Goal: Information Seeking & Learning: Find specific fact

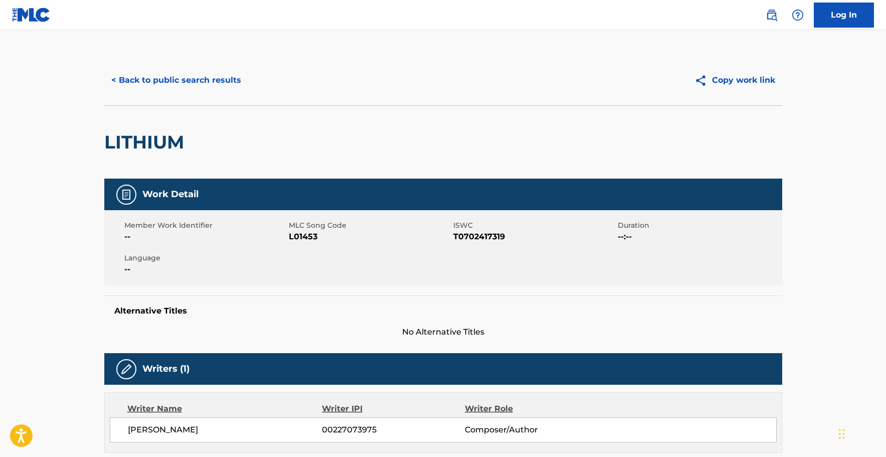
click at [215, 80] on button "< Back to public search results" at bounding box center [176, 80] width 144 height 25
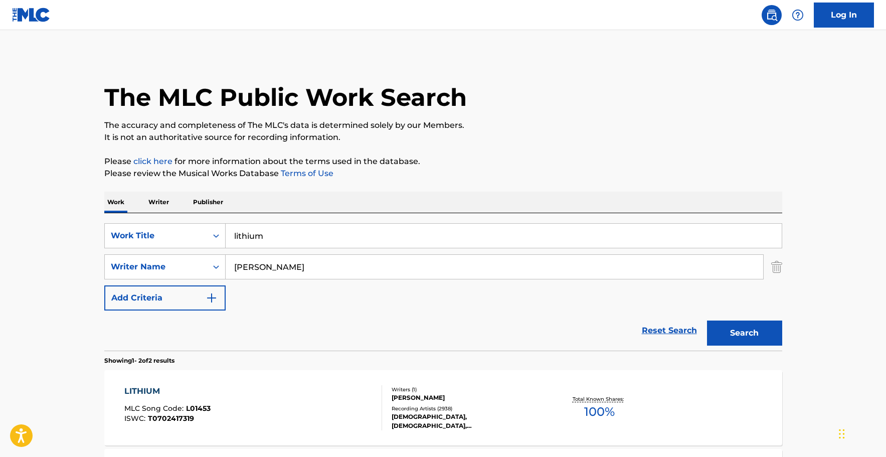
scroll to position [11, 0]
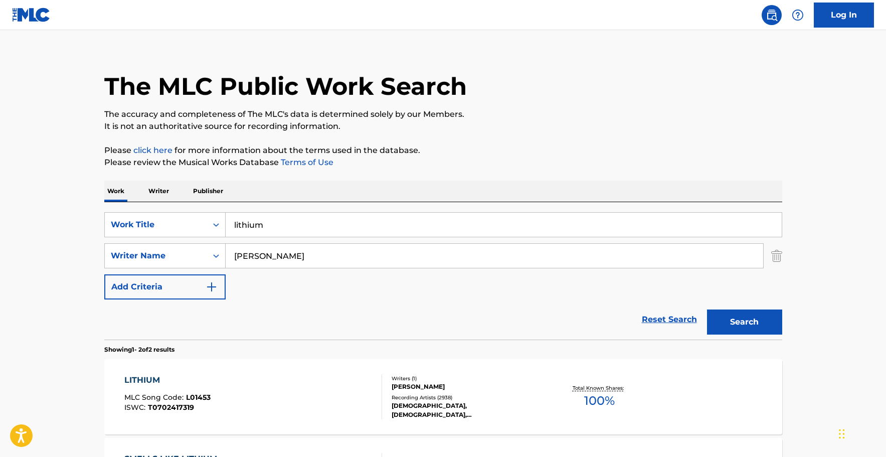
drag, startPoint x: 294, startPoint y: 227, endPoint x: 96, endPoint y: 223, distance: 198.7
click at [226, 223] on input "lithium" at bounding box center [504, 225] width 556 height 24
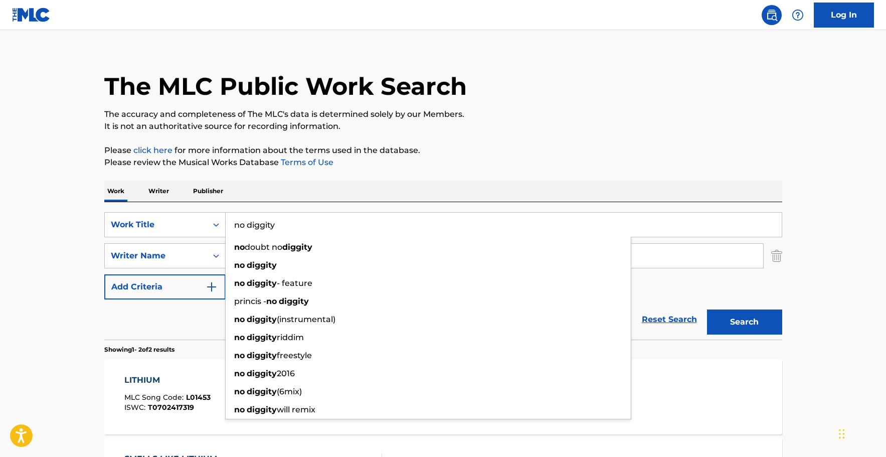
type input "no diggity"
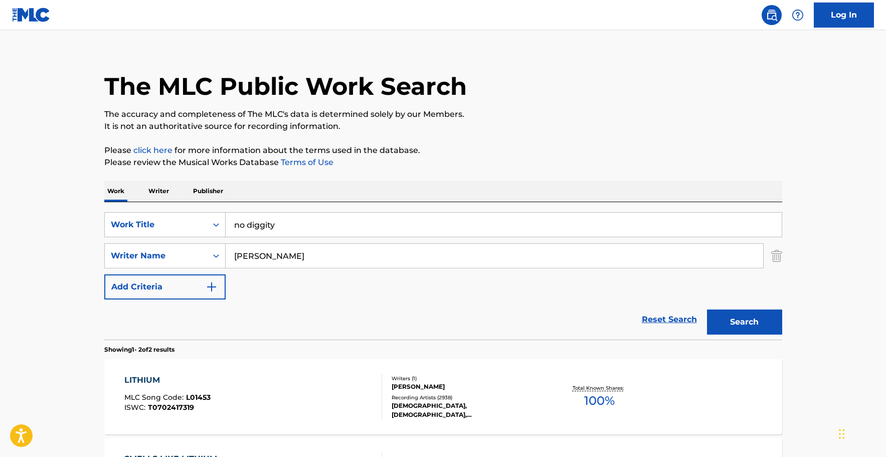
click at [473, 176] on div "The MLC Public Work Search The accuracy and completeness of The MLC's data is d…" at bounding box center [443, 302] width 702 height 516
drag, startPoint x: 239, startPoint y: 256, endPoint x: 171, endPoint y: 259, distance: 67.8
click at [226, 259] on input "[PERSON_NAME]" at bounding box center [495, 256] width 538 height 24
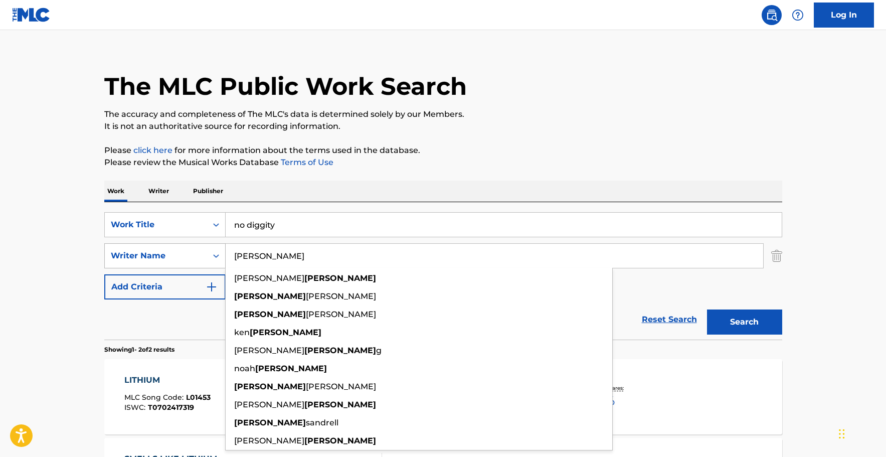
type input "[PERSON_NAME]"
click at [707, 309] on button "Search" at bounding box center [744, 321] width 75 height 25
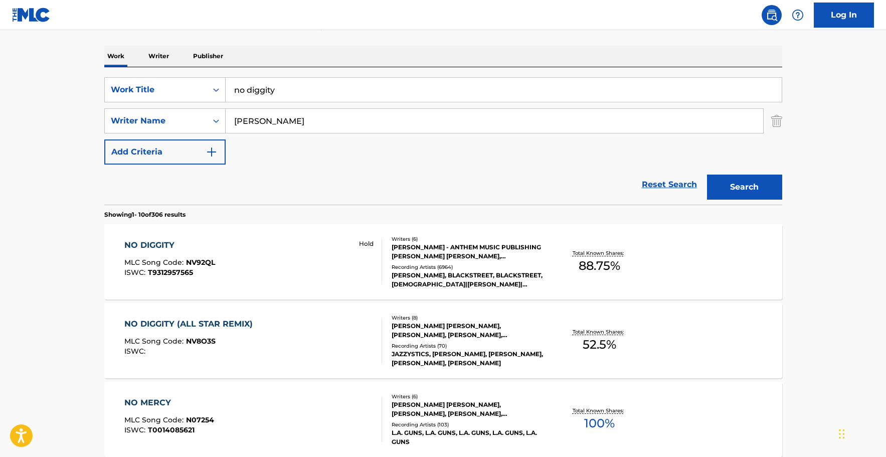
scroll to position [165, 0]
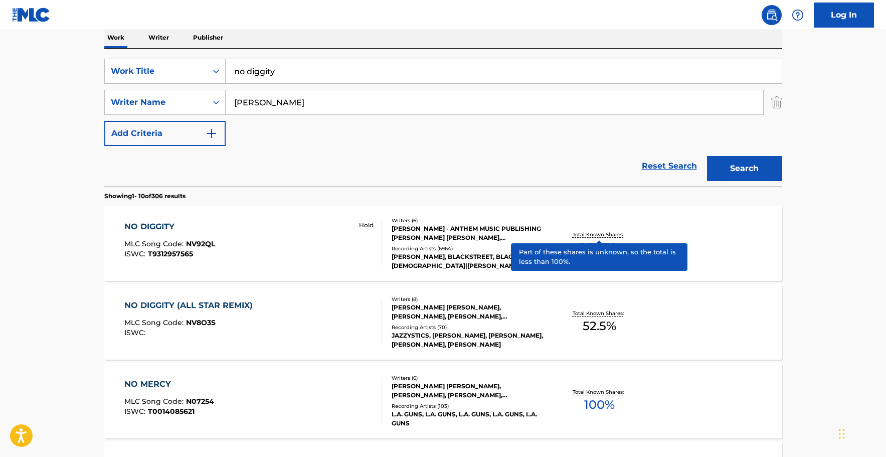
click at [595, 237] on p "Total Known Shares:" at bounding box center [600, 235] width 54 height 8
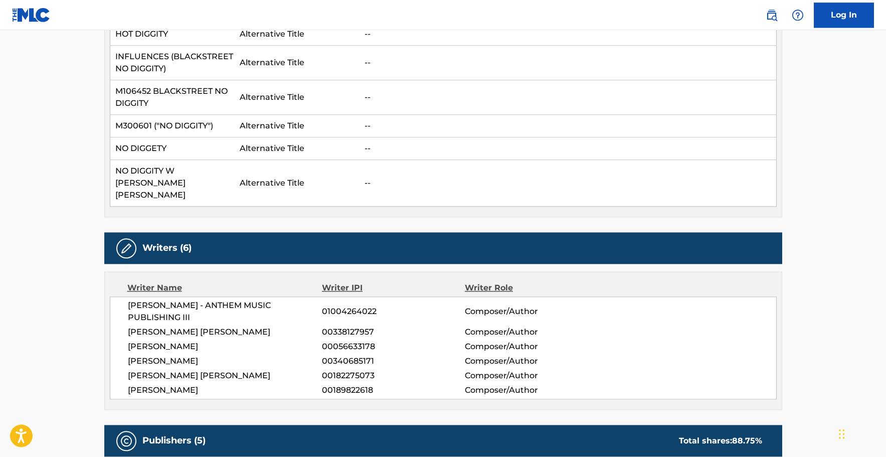
scroll to position [614, 0]
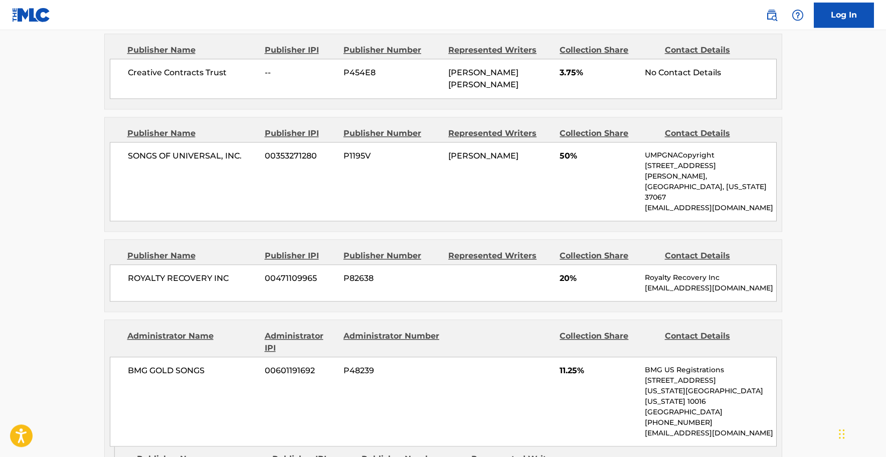
scroll to position [1177, 0]
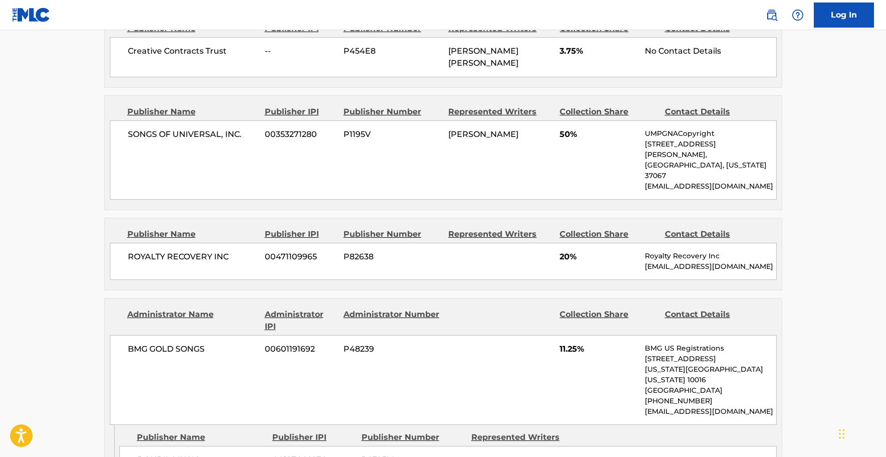
drag, startPoint x: 658, startPoint y: 298, endPoint x: 640, endPoint y: 297, distance: 17.6
click at [657, 396] on p "[PHONE_NUMBER]" at bounding box center [710, 401] width 131 height 11
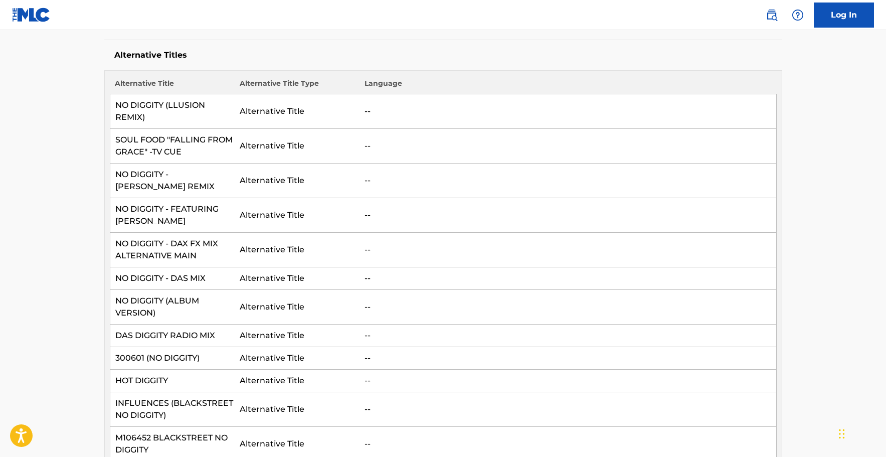
scroll to position [0, 0]
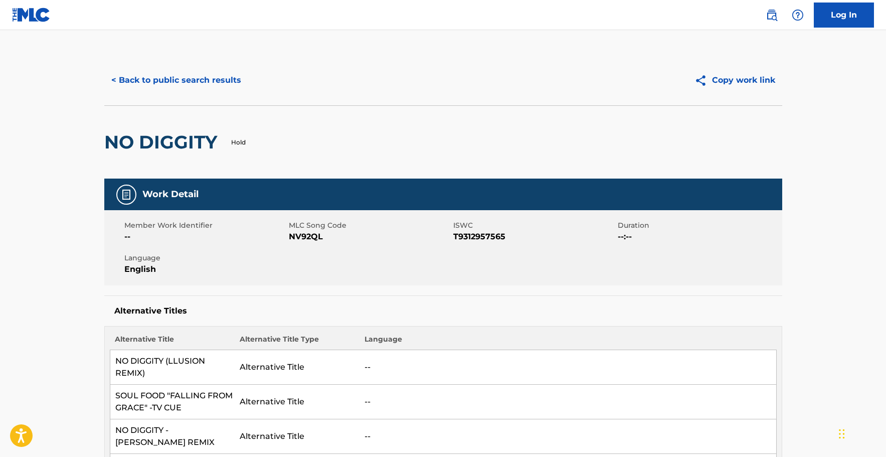
click at [186, 82] on button "< Back to public search results" at bounding box center [176, 80] width 144 height 25
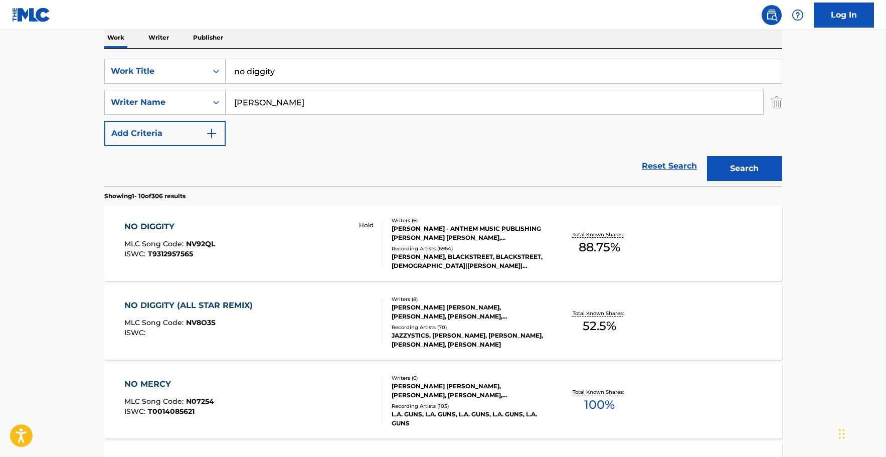
click at [822, 298] on main "The MLC Public Work Search The accuracy and completeness of The MLC's data is d…" at bounding box center [443, 456] width 886 height 1181
drag, startPoint x: 186, startPoint y: 48, endPoint x: 174, endPoint y: 48, distance: 12.0
click at [226, 59] on input "no diggity" at bounding box center [504, 71] width 556 height 24
paste input "Owner of a Lonely Heart"
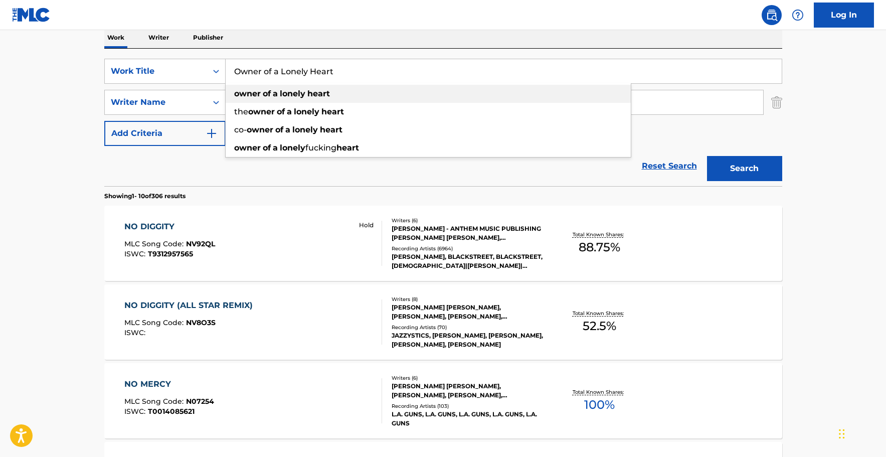
click at [334, 93] on div "owner of a lonely heart" at bounding box center [428, 94] width 405 height 18
type input "owner of a lonely heart"
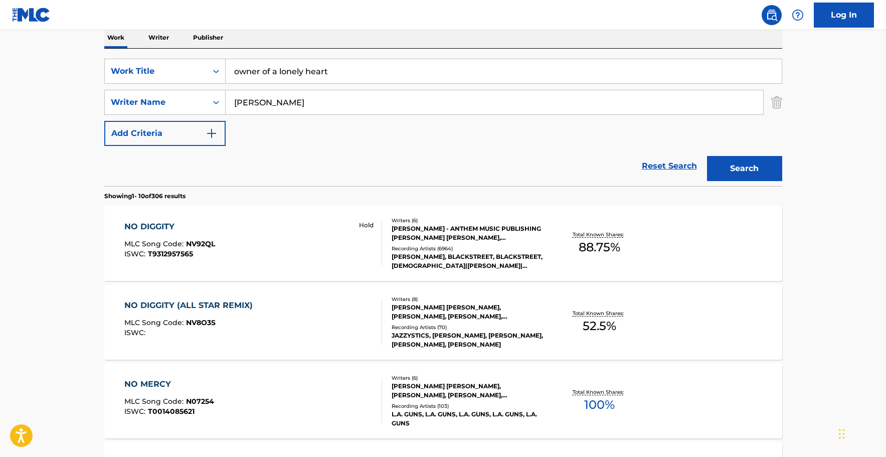
drag, startPoint x: 288, startPoint y: 110, endPoint x: 143, endPoint y: 103, distance: 145.1
click at [226, 103] on input "[PERSON_NAME]" at bounding box center [495, 102] width 538 height 24
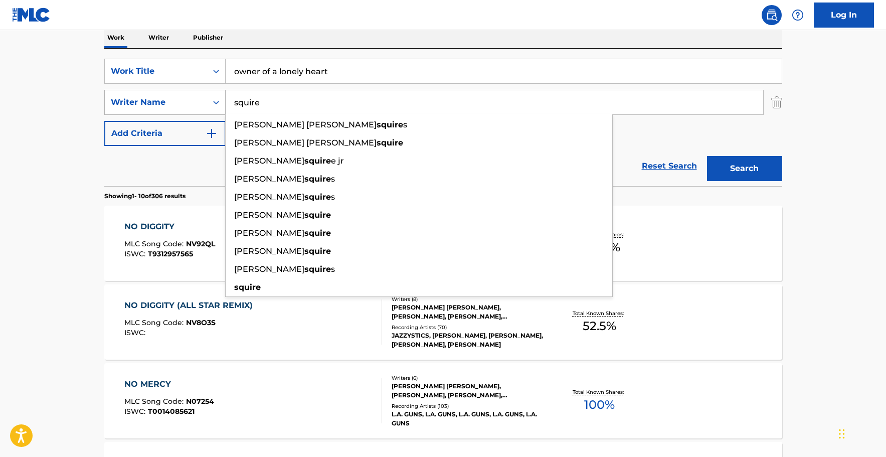
type input "squire"
click at [707, 156] on button "Search" at bounding box center [744, 168] width 75 height 25
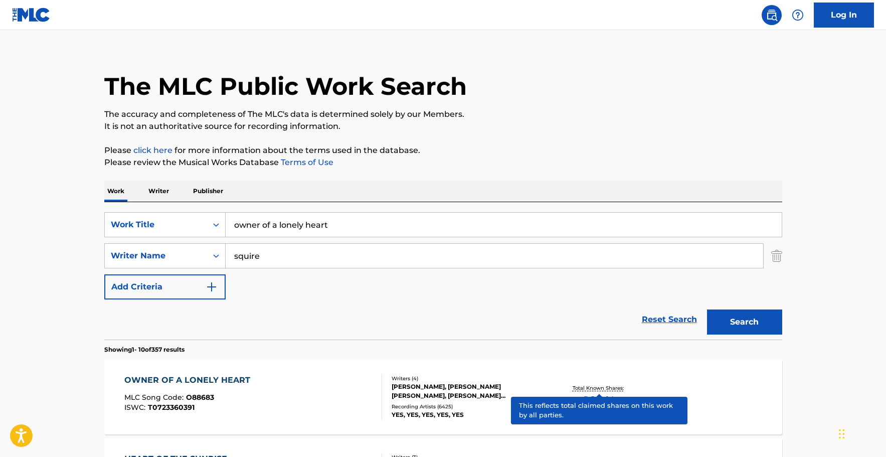
click at [596, 387] on p "Total Known Shares:" at bounding box center [600, 388] width 54 height 8
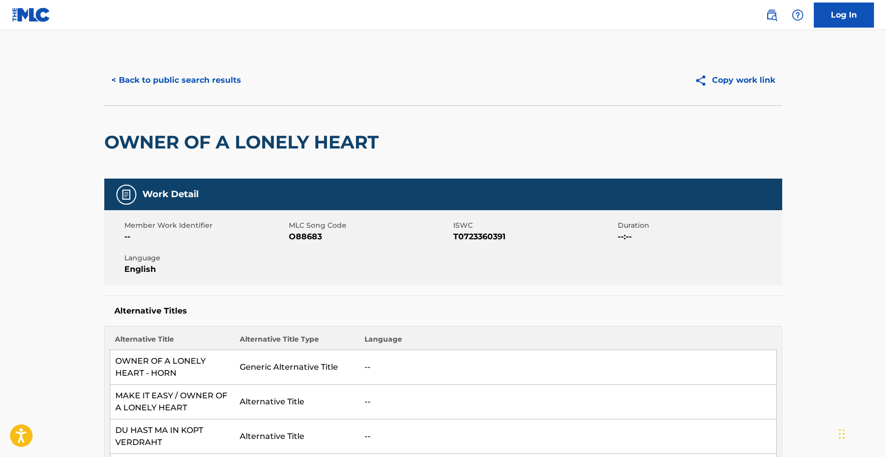
click at [148, 82] on button "< Back to public search results" at bounding box center [176, 80] width 144 height 25
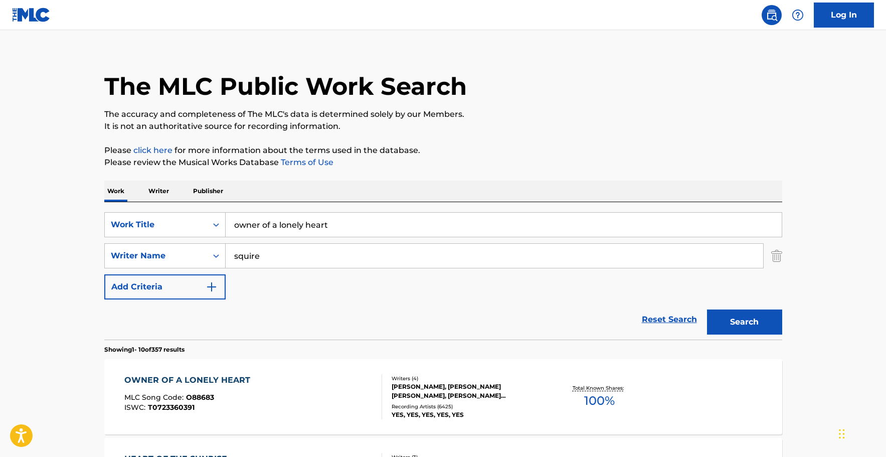
drag, startPoint x: 254, startPoint y: 222, endPoint x: 110, endPoint y: 208, distance: 144.6
click at [226, 213] on input "owner of a lonely heart" at bounding box center [504, 225] width 556 height 24
paste input "Head Over Heels"
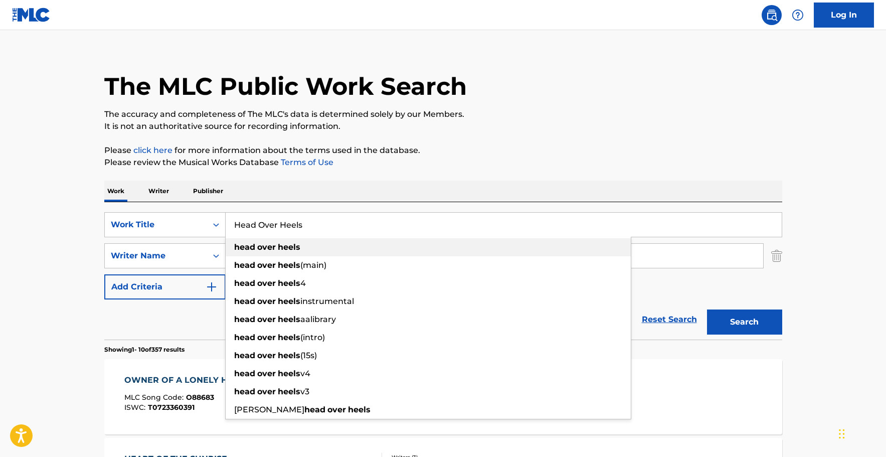
click at [293, 248] on strong "heels" at bounding box center [289, 247] width 23 height 10
type input "head over heels"
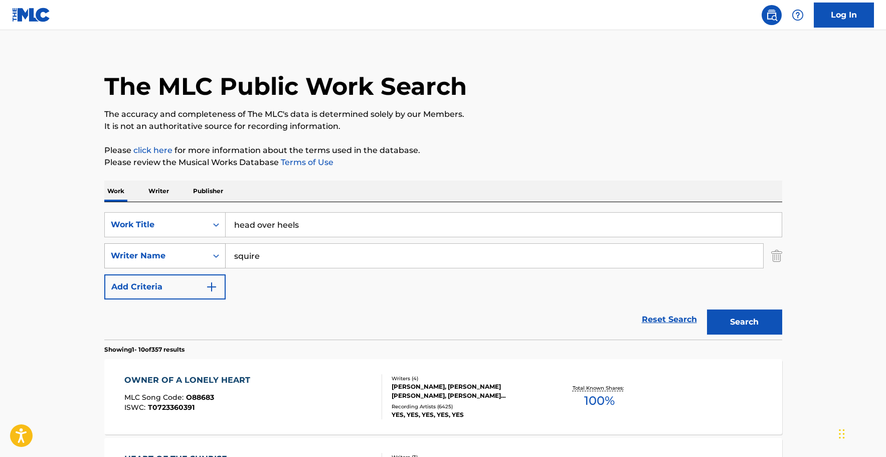
drag, startPoint x: 287, startPoint y: 254, endPoint x: 128, endPoint y: 244, distance: 158.8
click at [226, 244] on input "squire" at bounding box center [495, 256] width 538 height 24
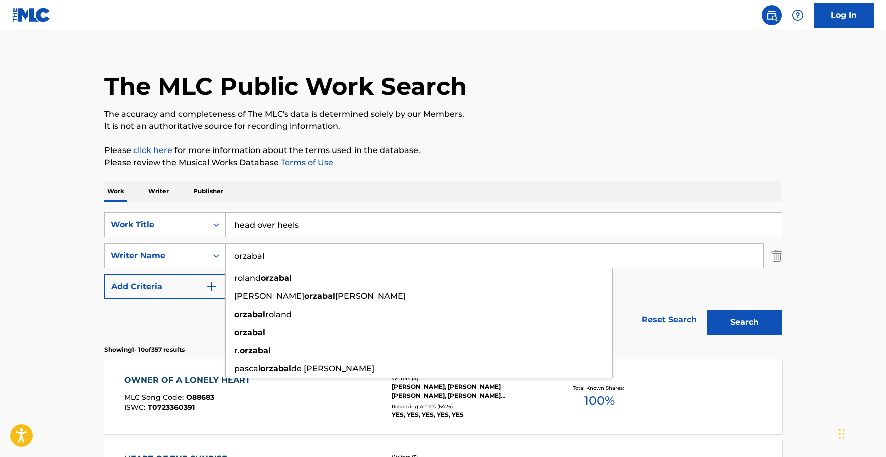
type input "orzabal"
click at [707, 309] on button "Search" at bounding box center [744, 321] width 75 height 25
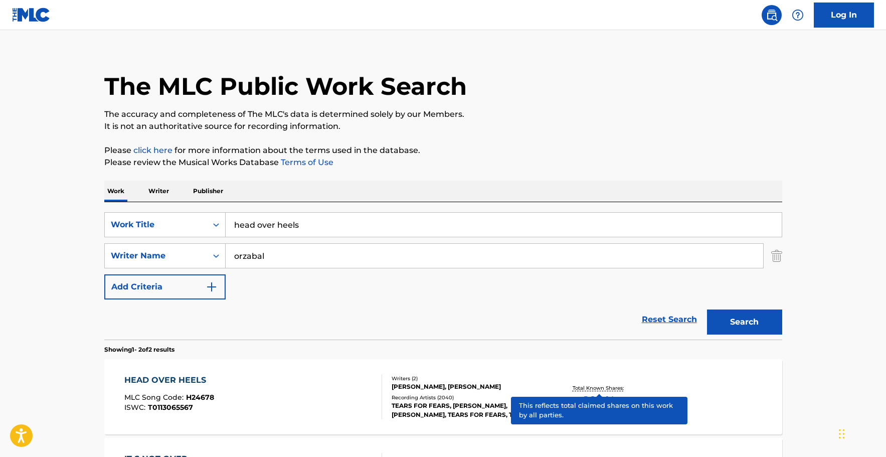
click at [603, 386] on p "Total Known Shares:" at bounding box center [600, 388] width 54 height 8
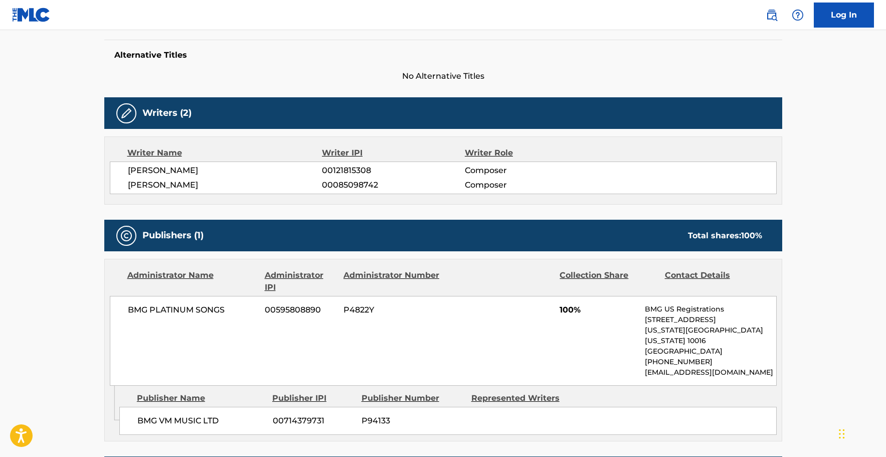
scroll to position [460, 0]
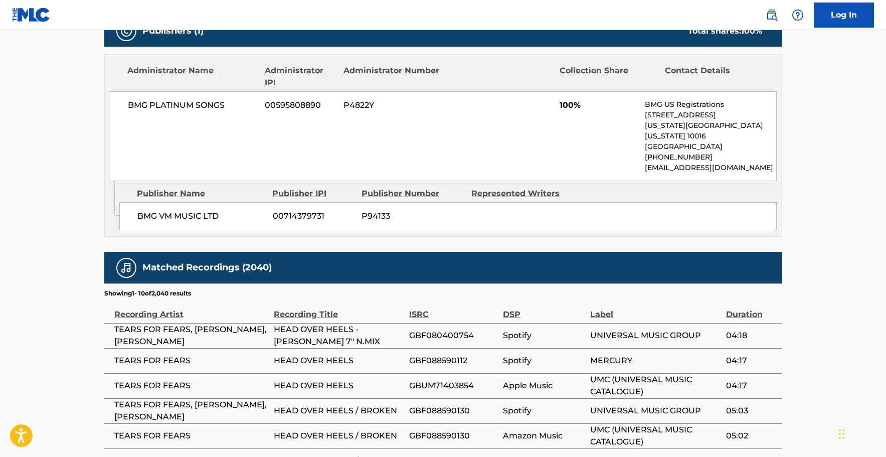
drag, startPoint x: 850, startPoint y: 120, endPoint x: 821, endPoint y: 104, distance: 33.0
click at [849, 120] on main "< Back to public search results Copy work link HEAD OVER HEELS Work Detail Memb…" at bounding box center [443, 98] width 886 height 1056
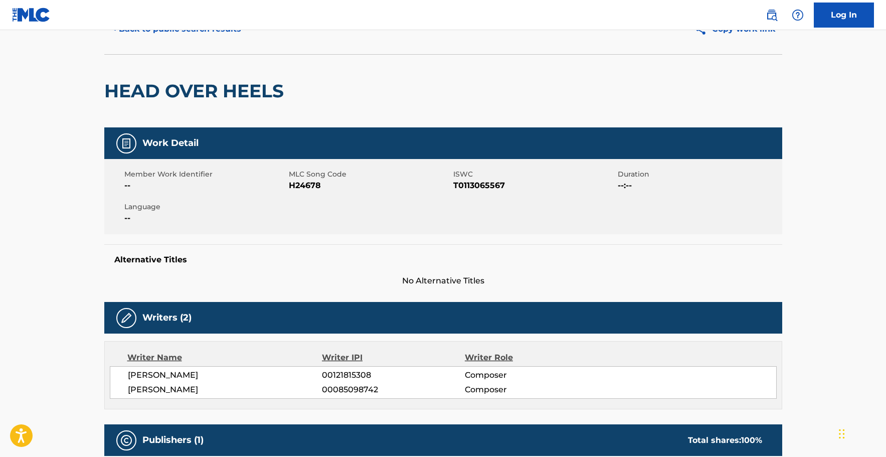
scroll to position [0, 0]
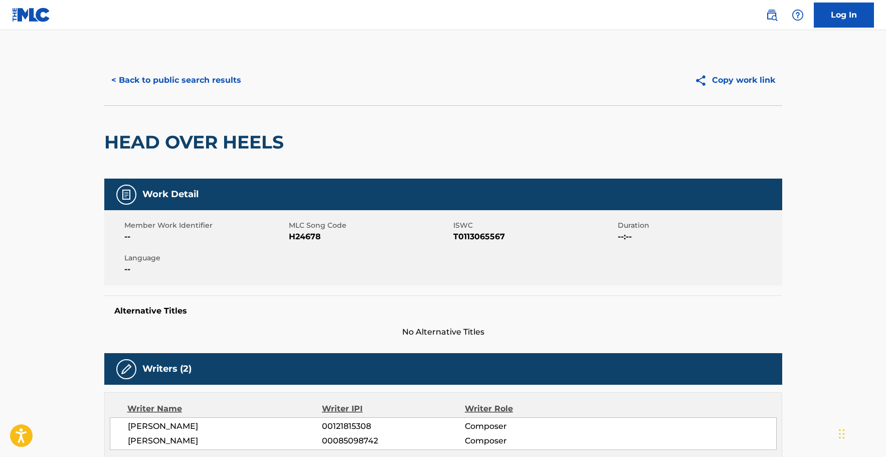
click at [158, 83] on button "< Back to public search results" at bounding box center [176, 80] width 144 height 25
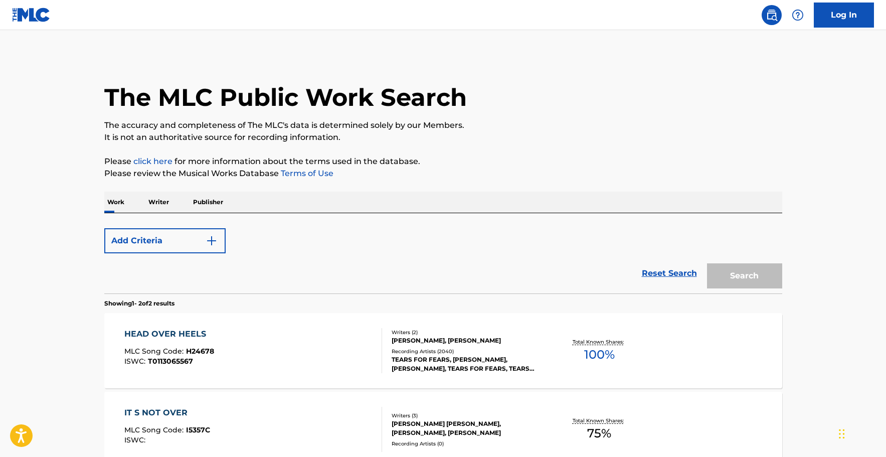
scroll to position [11, 0]
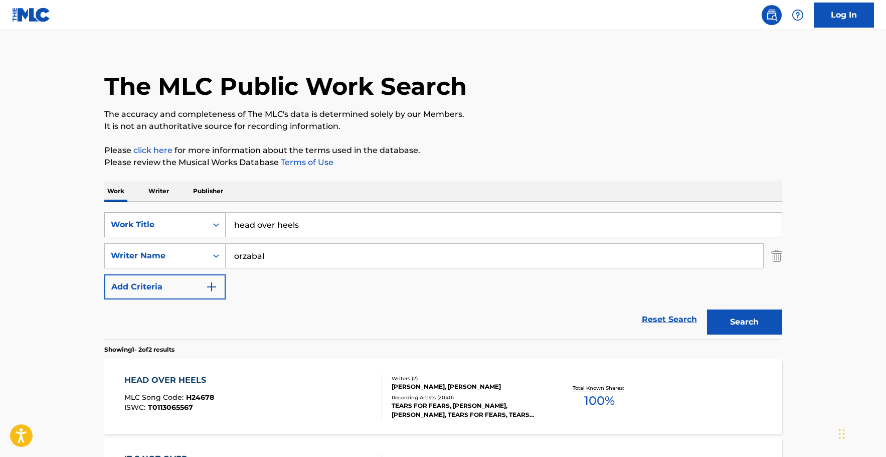
drag, startPoint x: 352, startPoint y: 227, endPoint x: 142, endPoint y: 227, distance: 209.1
click at [226, 227] on input "head over heels" at bounding box center [504, 225] width 556 height 24
paste input "Keep It Comin’ Love"
type input "Keep It Comin’ Love"
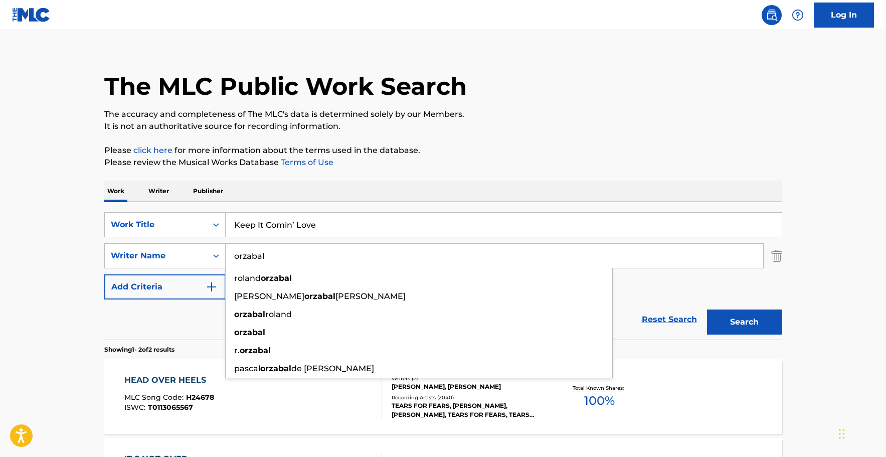
drag, startPoint x: 271, startPoint y: 255, endPoint x: 83, endPoint y: 250, distance: 187.7
click at [226, 250] on input "orzabal" at bounding box center [495, 256] width 538 height 24
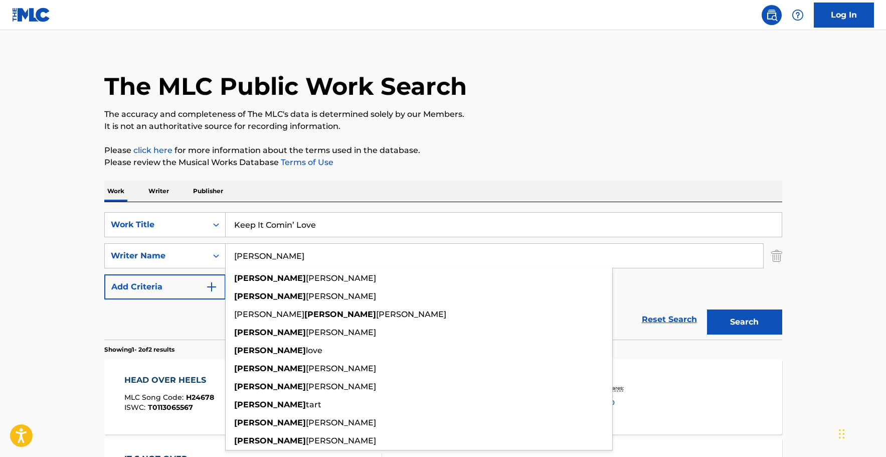
type input "[PERSON_NAME]"
click at [707, 309] on button "Search" at bounding box center [744, 321] width 75 height 25
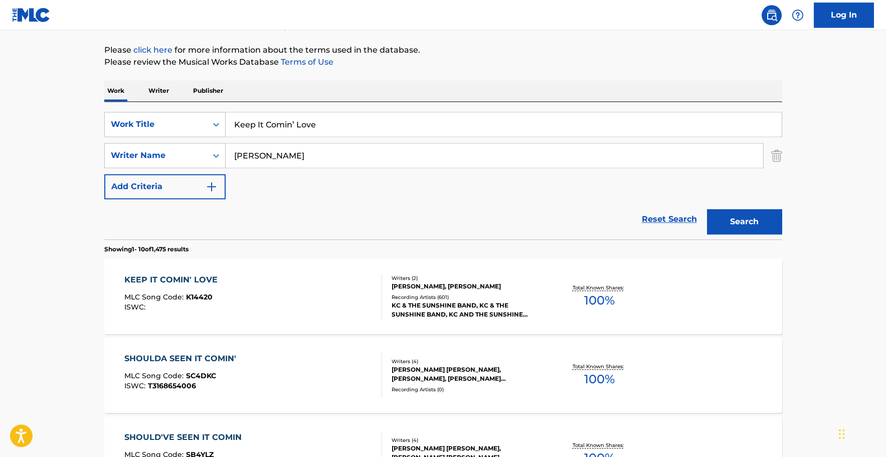
scroll to position [113, 0]
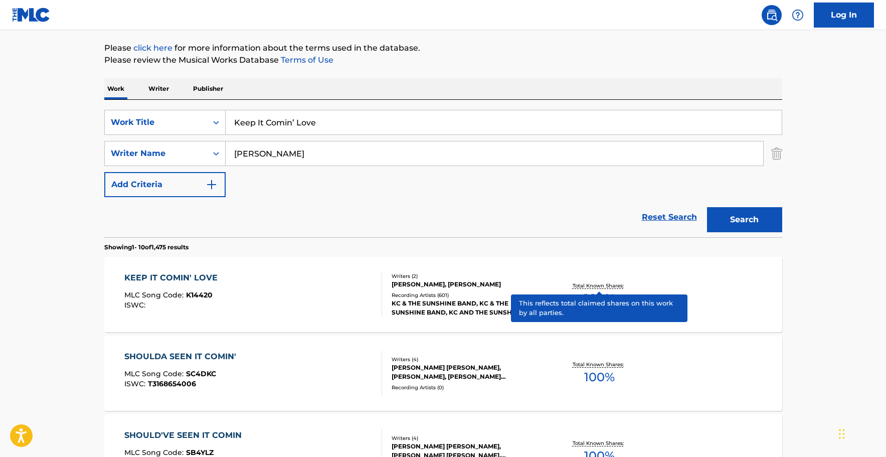
click at [595, 285] on p "Total Known Shares:" at bounding box center [600, 286] width 54 height 8
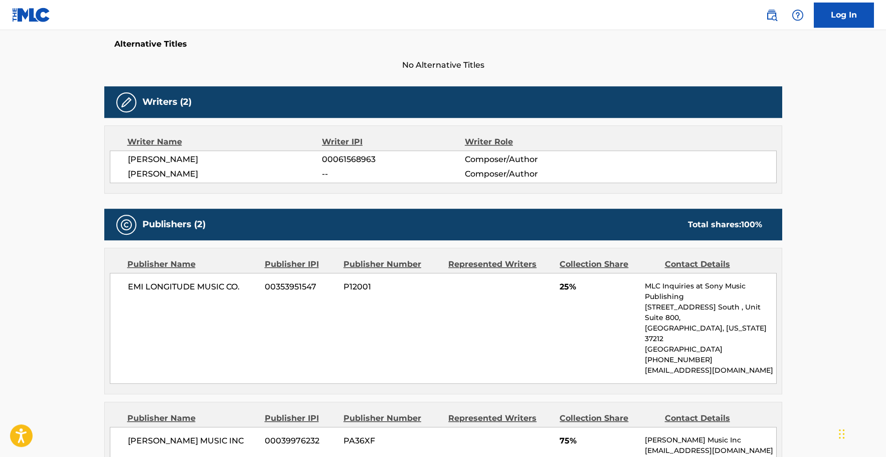
scroll to position [409, 0]
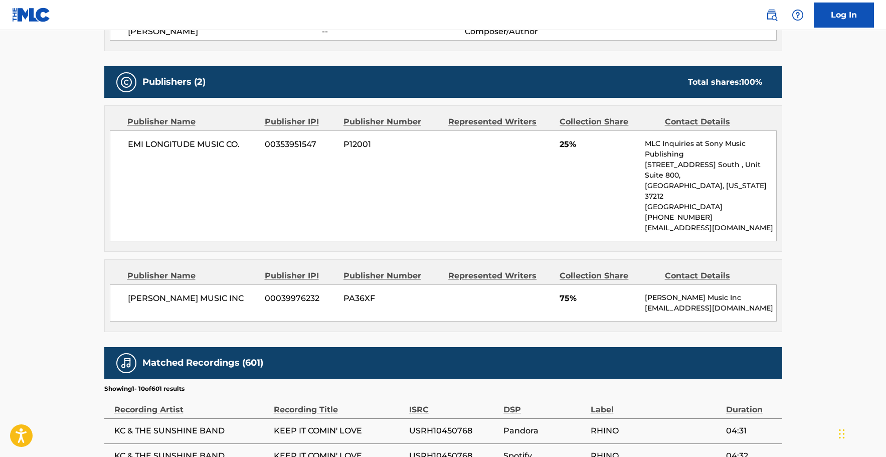
click at [810, 252] on main "< Back to public search results Copy work link KEEP IT COMIN' LOVE Work Detail …" at bounding box center [443, 171] width 886 height 1100
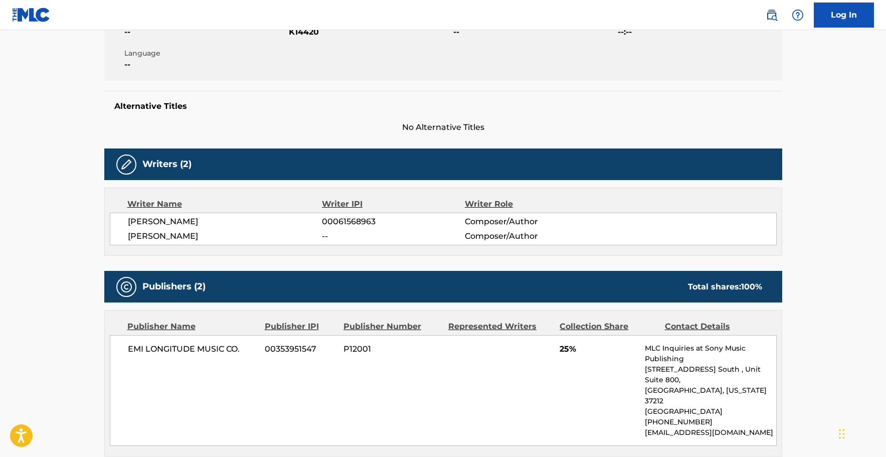
scroll to position [0, 0]
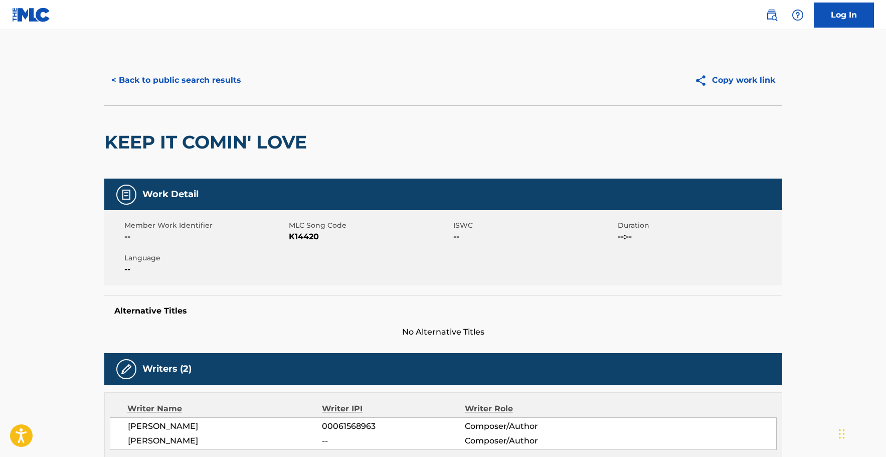
click at [209, 77] on button "< Back to public search results" at bounding box center [176, 80] width 144 height 25
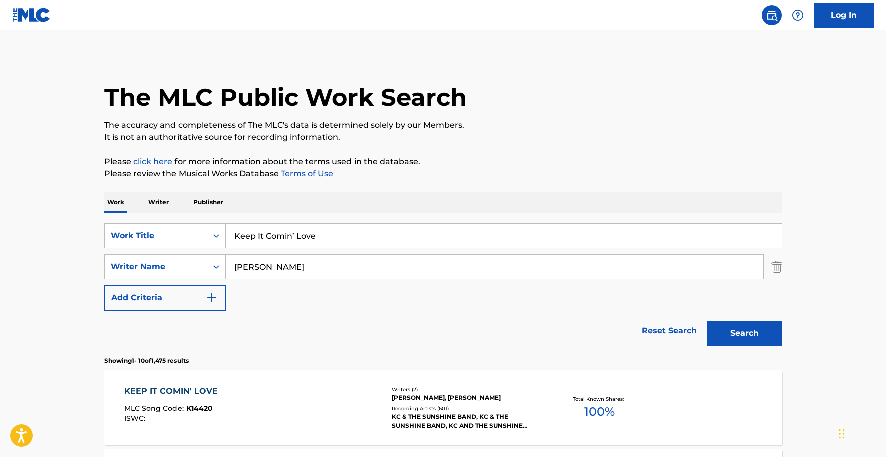
scroll to position [113, 0]
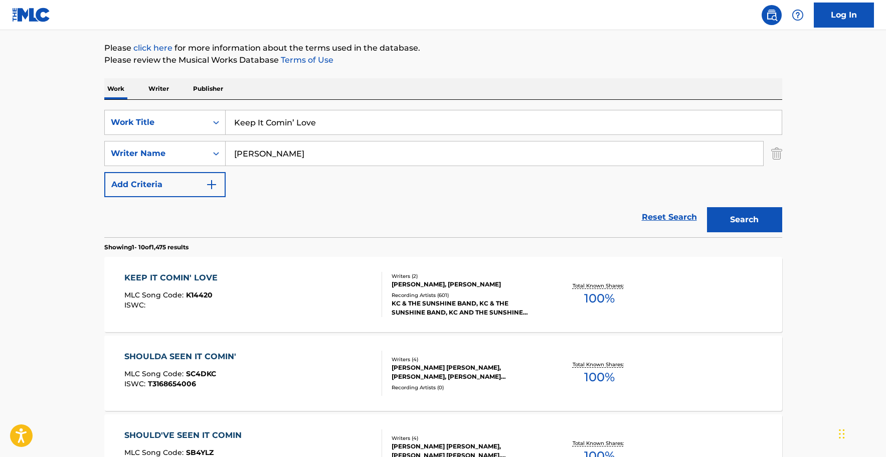
click at [226, 122] on input "Keep It Comin’ Love" at bounding box center [504, 122] width 556 height 24
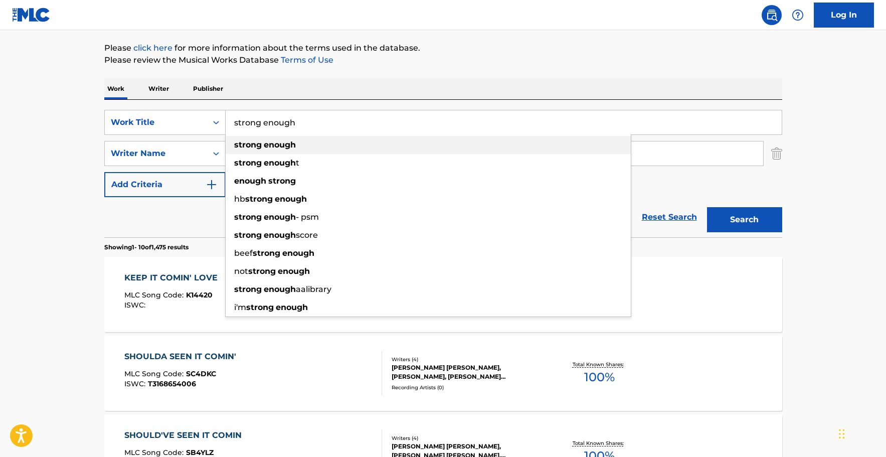
type input "strong enough"
click at [270, 143] on strong "enough" at bounding box center [280, 145] width 32 height 10
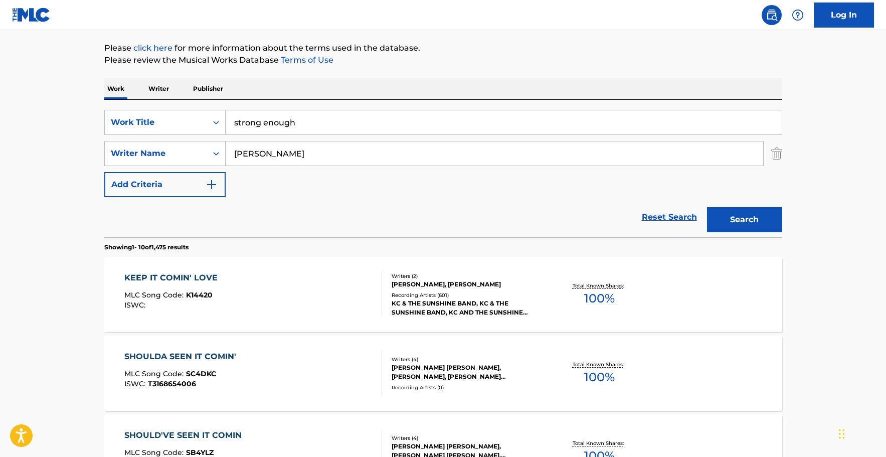
drag, startPoint x: 313, startPoint y: 152, endPoint x: 94, endPoint y: 153, distance: 219.7
click at [226, 153] on input "[PERSON_NAME]" at bounding box center [495, 153] width 538 height 24
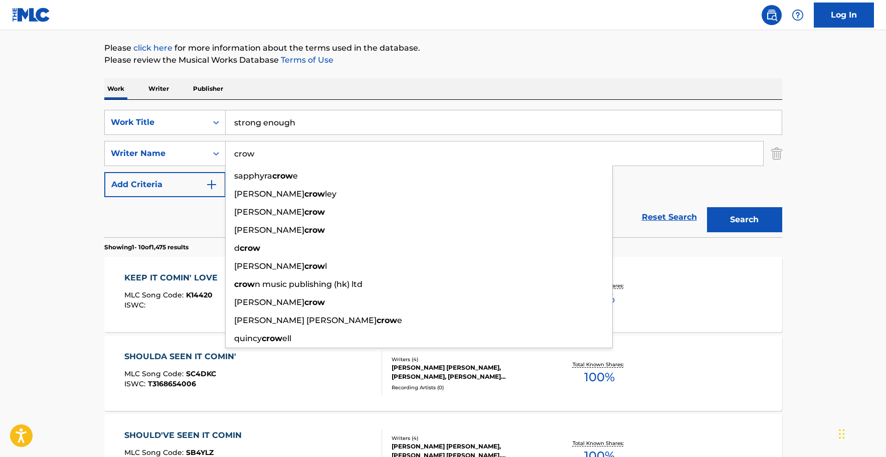
click at [707, 207] on button "Search" at bounding box center [744, 219] width 75 height 25
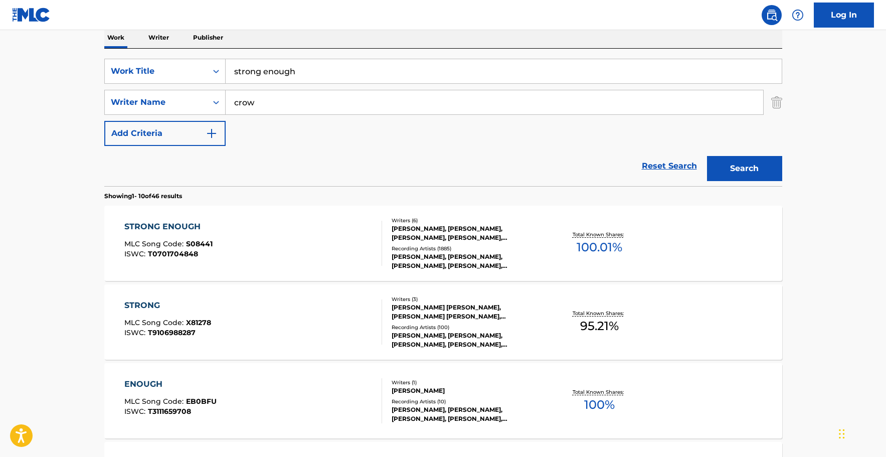
scroll to position [0, 0]
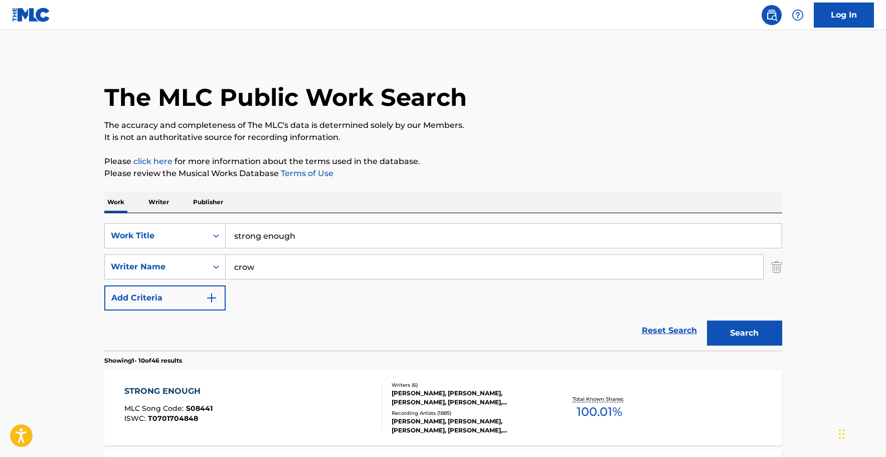
drag, startPoint x: 291, startPoint y: 262, endPoint x: 105, endPoint y: 259, distance: 185.6
click at [226, 259] on input "crow" at bounding box center [495, 267] width 538 height 24
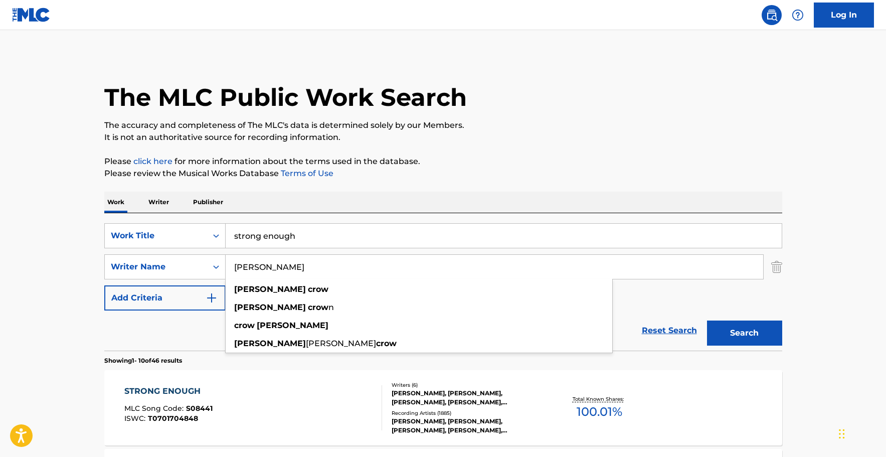
type input "[PERSON_NAME]"
click at [707, 320] on button "Search" at bounding box center [744, 332] width 75 height 25
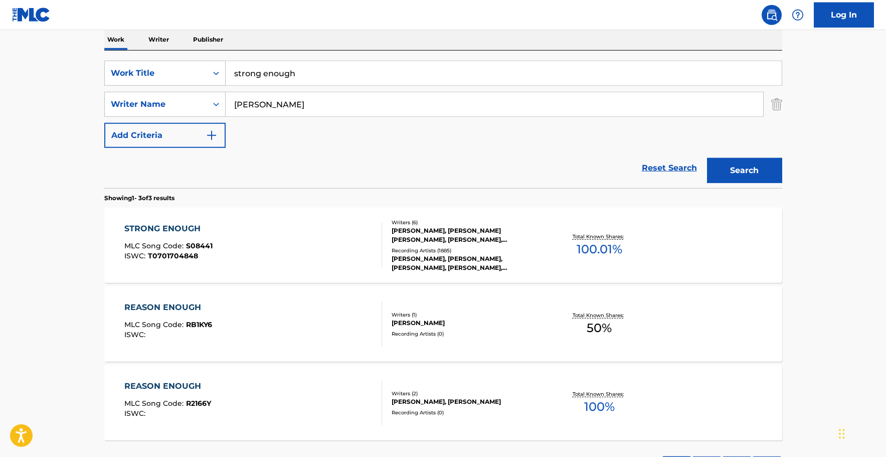
scroll to position [153, 0]
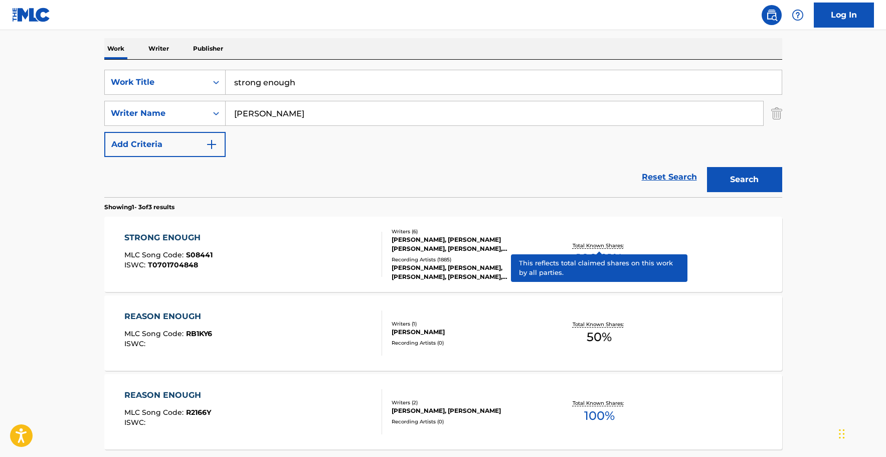
click at [601, 245] on p "Total Known Shares:" at bounding box center [600, 246] width 54 height 8
